Goal: Task Accomplishment & Management: Manage account settings

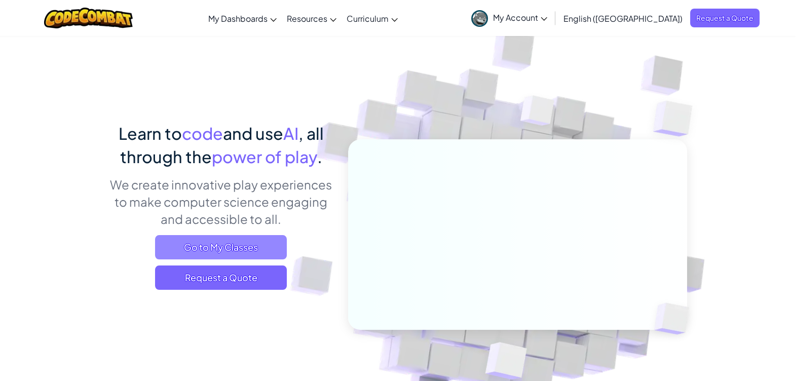
click at [224, 249] on span "Go to My Classes" at bounding box center [221, 247] width 132 height 24
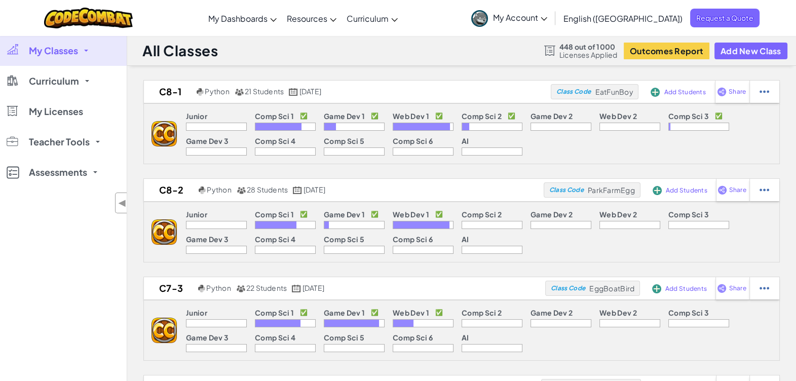
click at [73, 51] on span "My Classes" at bounding box center [53, 50] width 49 height 9
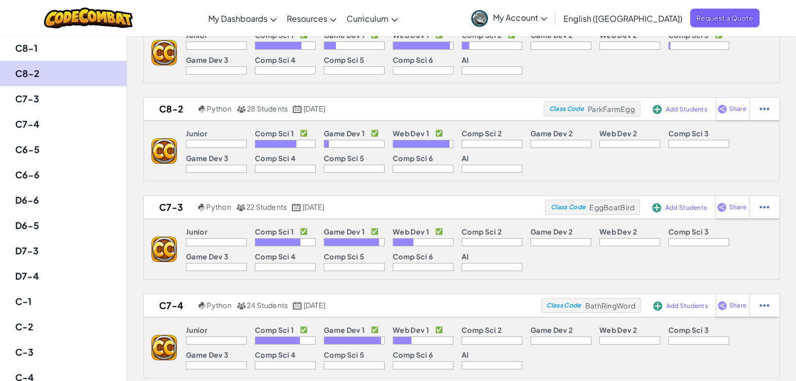
scroll to position [190, 0]
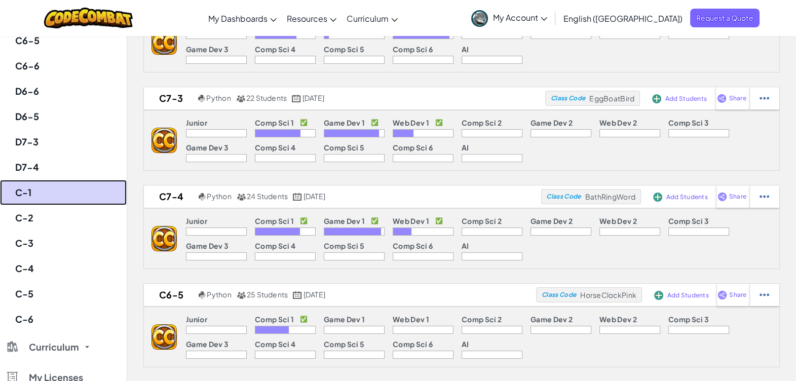
click at [33, 199] on link "C-1" at bounding box center [63, 192] width 127 height 25
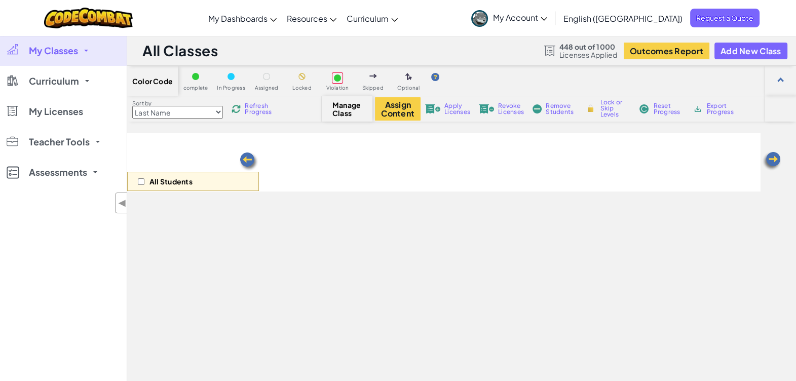
select select "5789587aad86a6efb573701e"
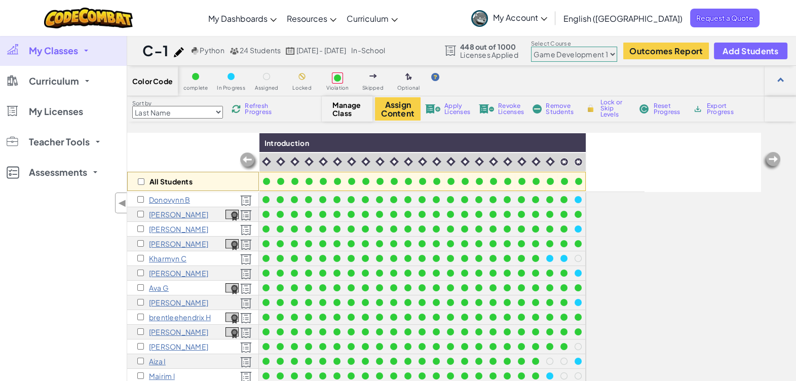
click at [69, 49] on span "My Classes" at bounding box center [53, 50] width 49 height 9
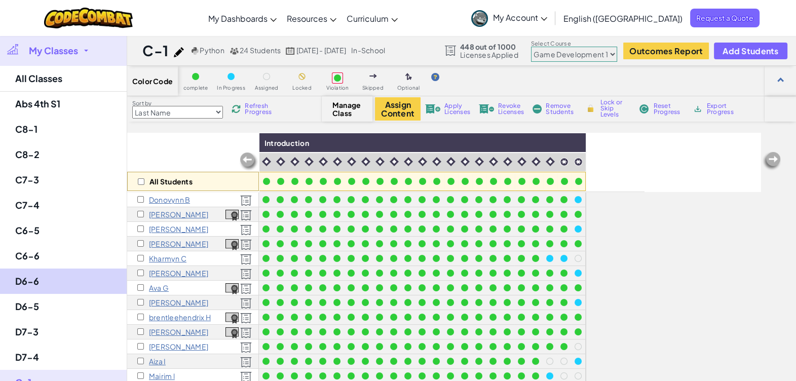
scroll to position [190, 0]
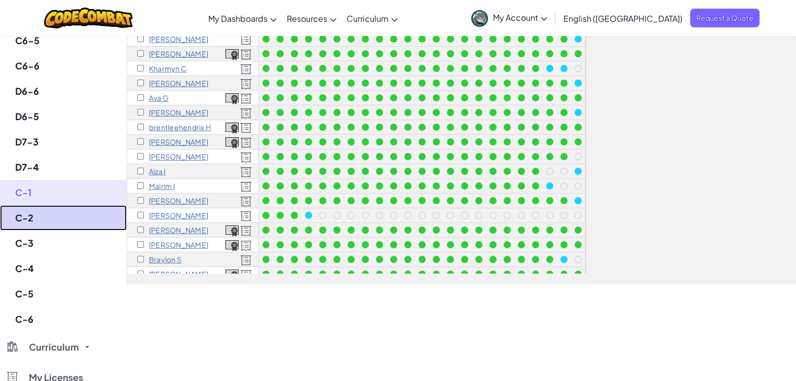
click at [38, 212] on link "C-2" at bounding box center [63, 217] width 127 height 25
select select "5789587aad86a6efb573701e"
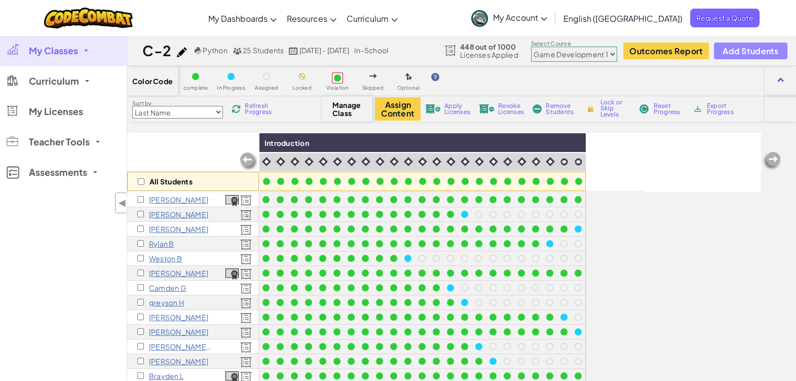
click at [734, 52] on span "Add Students" at bounding box center [751, 51] width 56 height 9
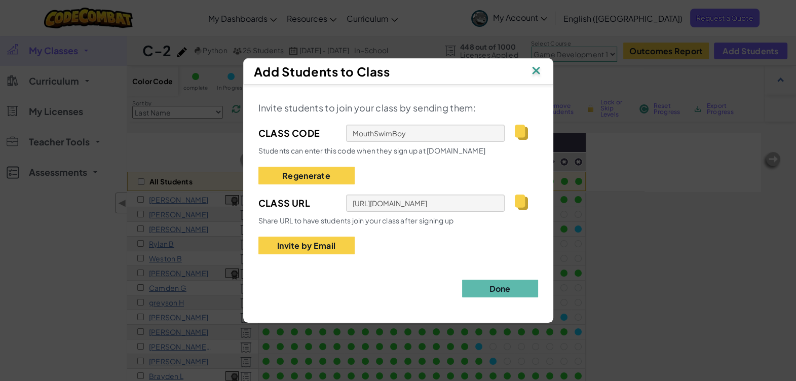
click at [530, 68] on img at bounding box center [536, 71] width 13 height 15
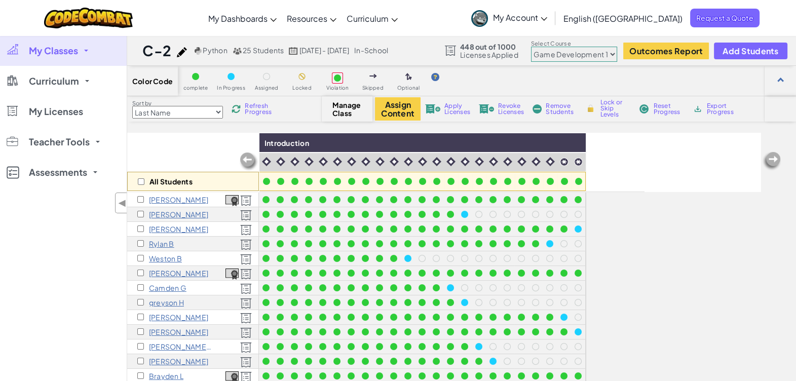
click at [255, 108] on span "Refresh Progress" at bounding box center [260, 109] width 31 height 12
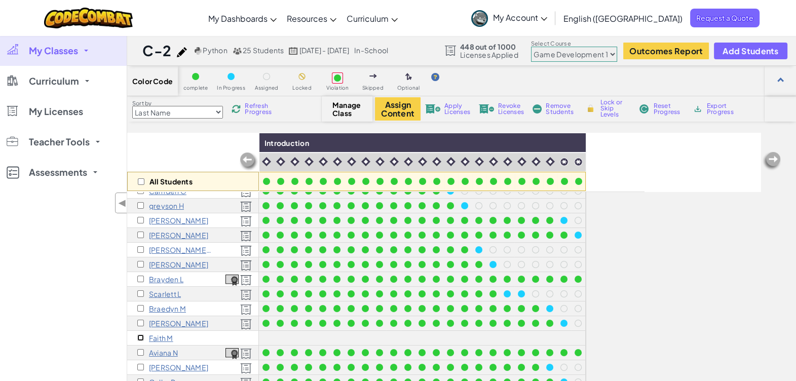
click at [143, 335] on input "checkbox" at bounding box center [140, 338] width 7 height 7
checkbox input "true"
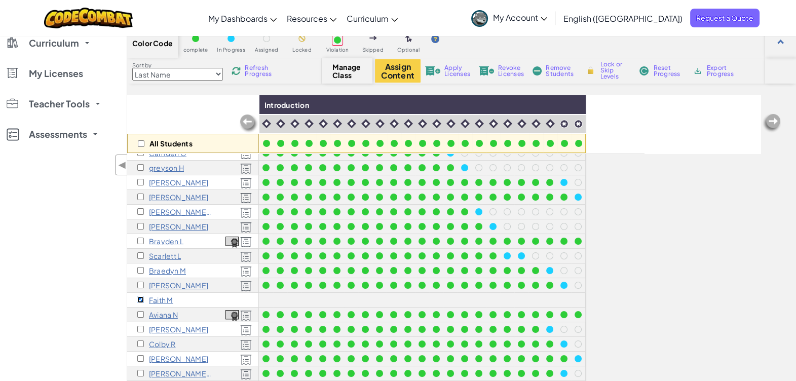
scroll to position [0, 0]
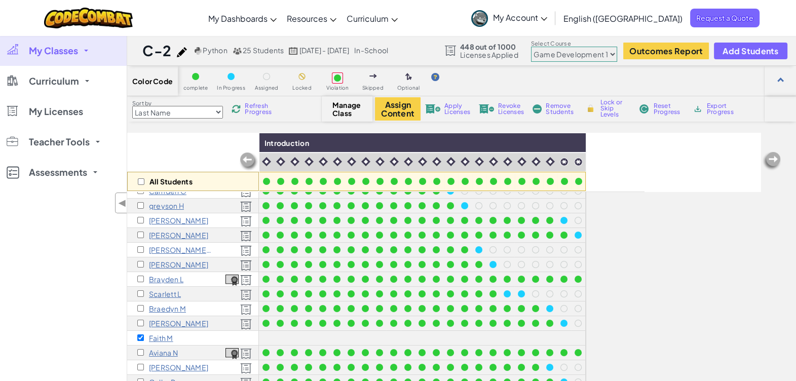
click at [241, 104] on img at bounding box center [236, 108] width 9 height 9
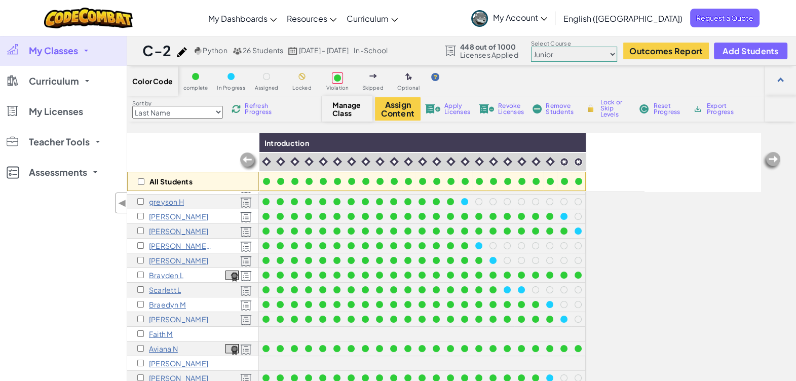
scroll to position [120, 0]
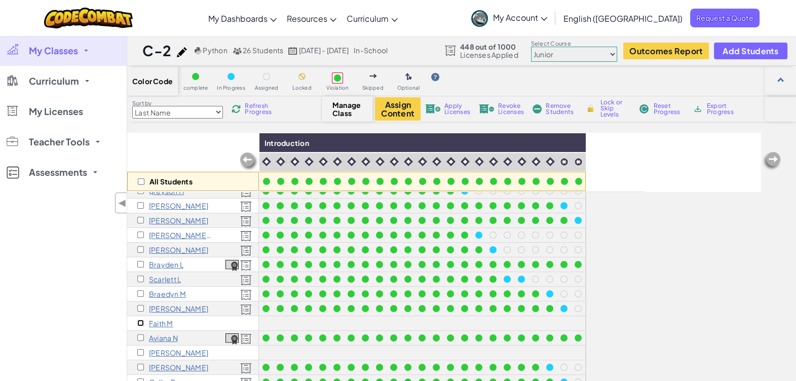
click at [138, 320] on input "checkbox" at bounding box center [140, 323] width 7 height 7
checkbox input "true"
click at [140, 349] on input "checkbox" at bounding box center [140, 352] width 7 height 7
checkbox input "true"
click at [393, 114] on button "Assign Content" at bounding box center [398, 108] width 46 height 23
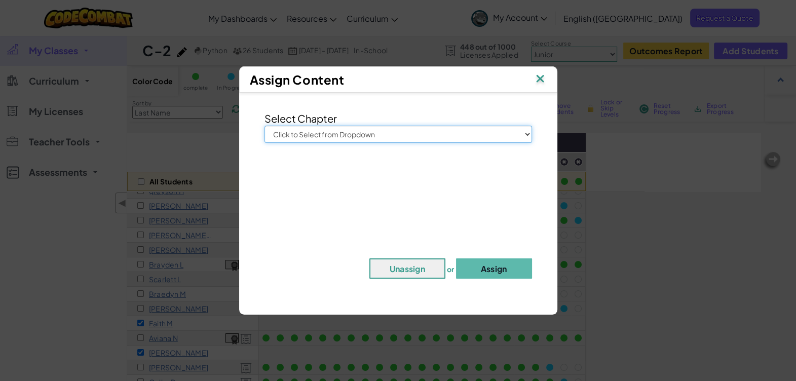
click at [381, 134] on select "Click to Select from Dropdown Junior Introduction to Computer Science Game Deve…" at bounding box center [399, 134] width 268 height 17
select select "Game Development 1"
click at [265, 126] on select "Click to Select from Dropdown Junior Introduction to Computer Science Game Deve…" at bounding box center [399, 134] width 268 height 17
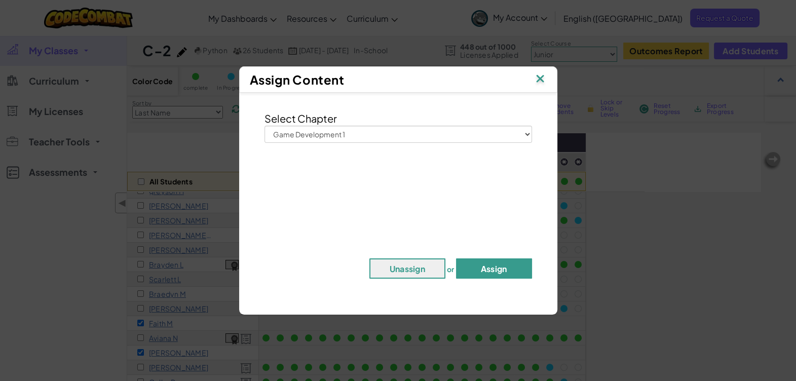
click at [496, 276] on button "Assign" at bounding box center [494, 269] width 76 height 20
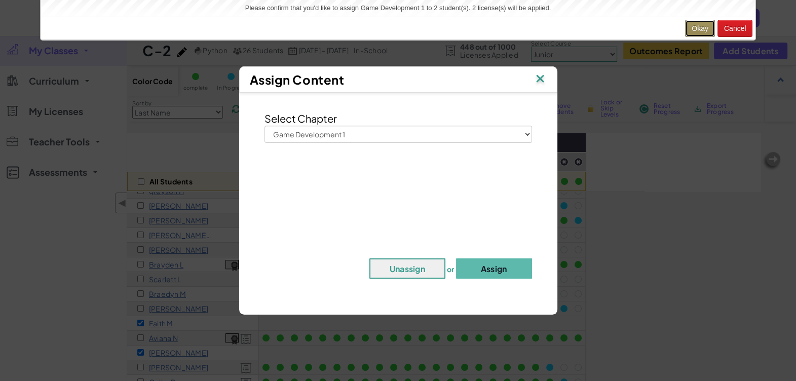
click at [702, 27] on button "Okay" at bounding box center [700, 28] width 30 height 17
